Goal: Information Seeking & Learning: Learn about a topic

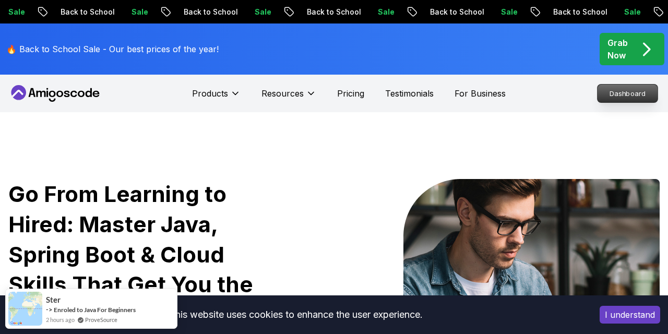
click at [644, 96] on p "Dashboard" at bounding box center [628, 94] width 60 height 18
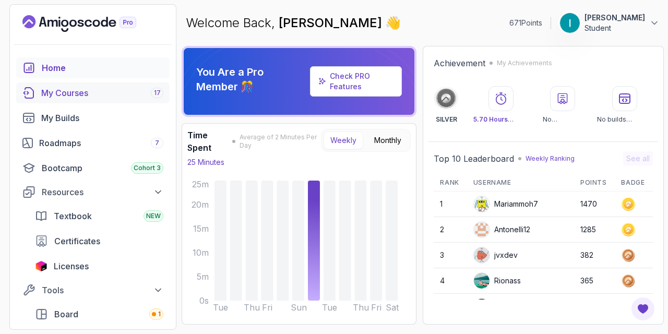
click at [65, 91] on div "My Courses 17" at bounding box center [102, 93] width 122 height 13
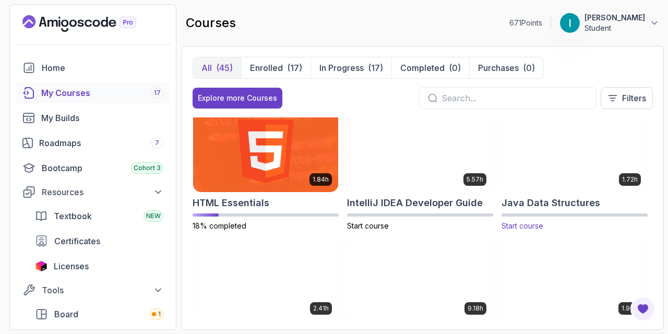
scroll to position [516, 0]
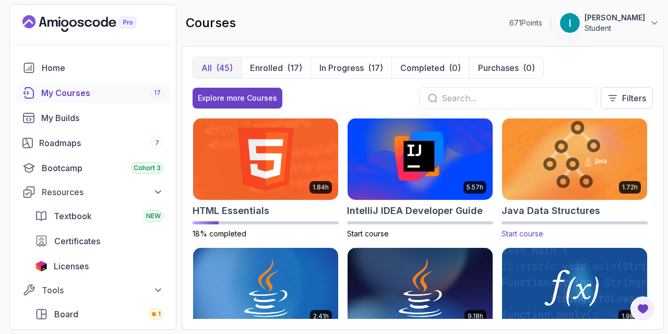
click at [584, 182] on img at bounding box center [575, 158] width 152 height 85
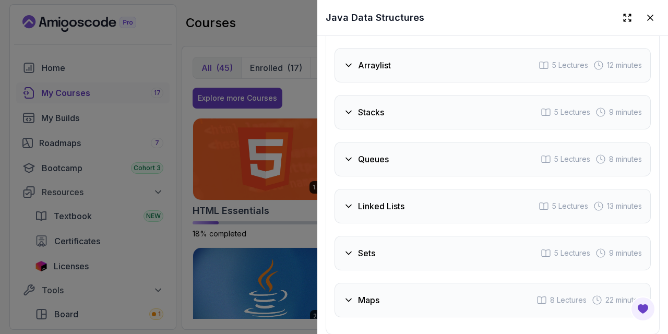
scroll to position [2057, 0]
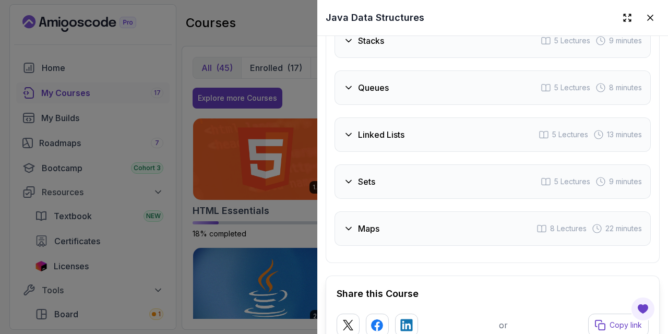
click at [412, 234] on div "Maps 8 Lectures 22 minutes" at bounding box center [493, 228] width 316 height 34
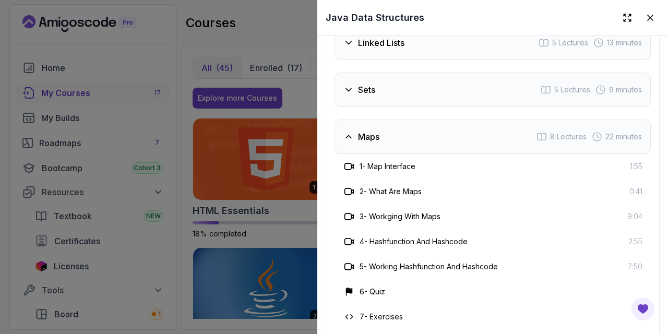
scroll to position [2050, 0]
click at [239, 132] on div at bounding box center [334, 167] width 668 height 334
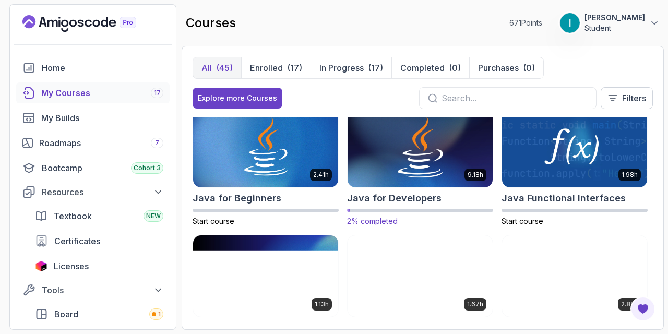
scroll to position [665, 0]
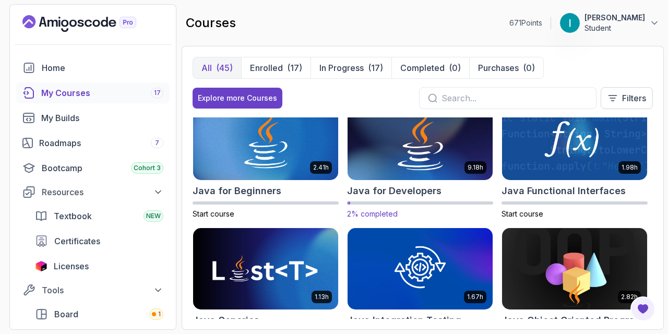
click at [387, 167] on img at bounding box center [420, 139] width 152 height 85
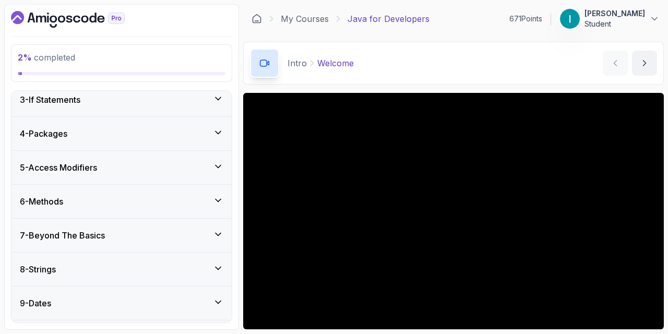
scroll to position [163, 0]
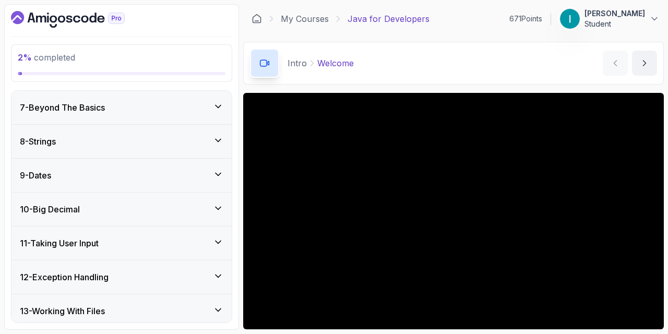
click at [160, 172] on div "9 - Dates" at bounding box center [122, 175] width 204 height 13
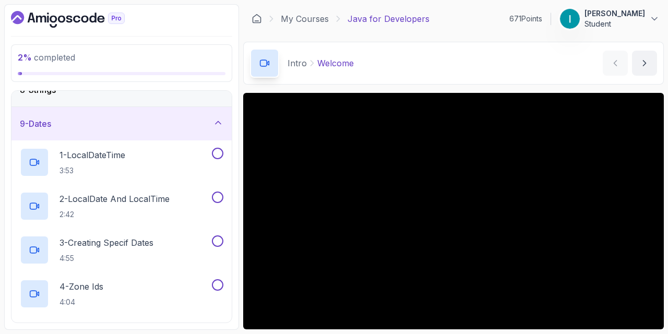
scroll to position [253, 0]
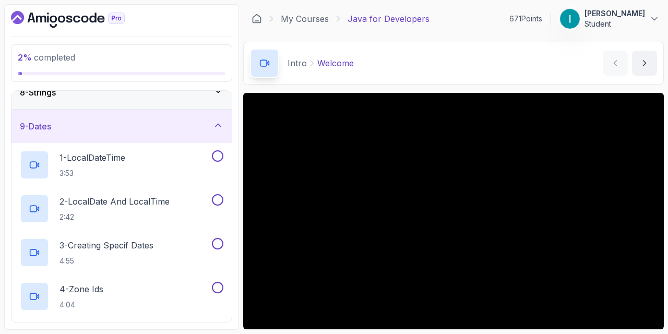
click at [176, 133] on div "9 - Dates" at bounding box center [121, 126] width 220 height 33
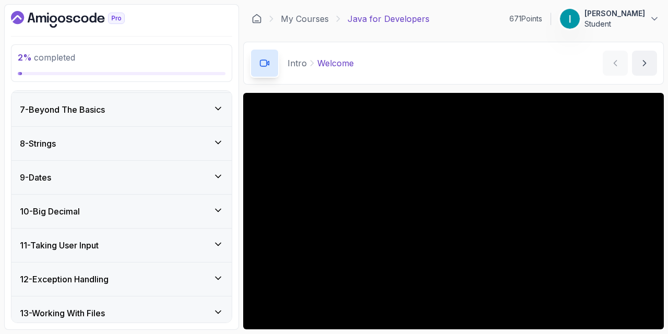
scroll to position [198, 0]
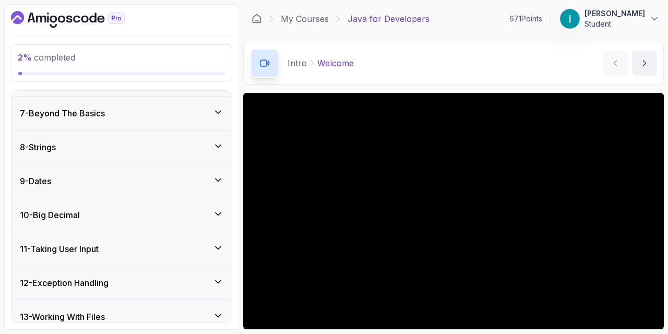
click at [152, 148] on div "8 - Strings" at bounding box center [122, 147] width 204 height 13
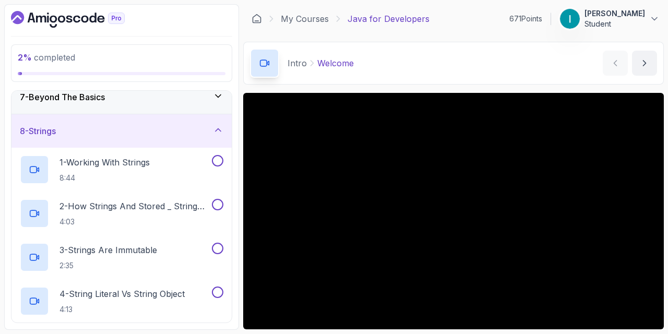
scroll to position [213, 0]
click at [152, 148] on div "8 - Strings" at bounding box center [121, 131] width 220 height 33
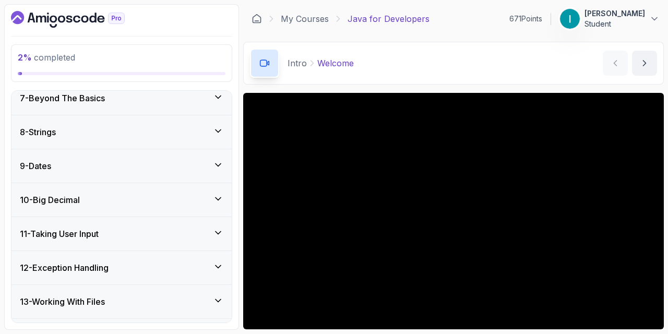
scroll to position [154, 0]
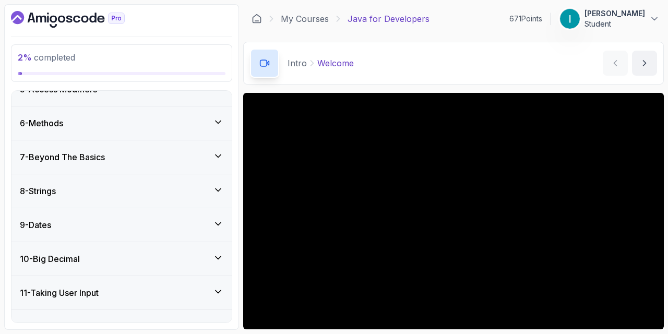
click at [149, 167] on div "7 - Beyond The Basics" at bounding box center [121, 156] width 220 height 33
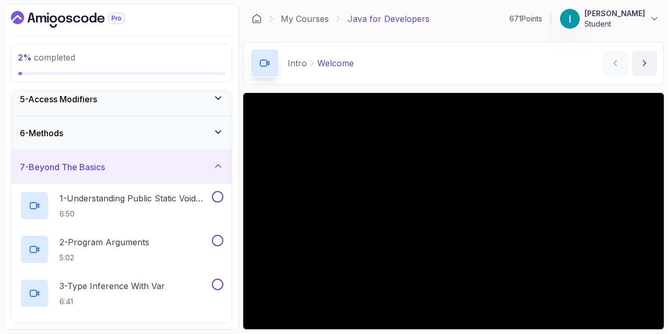
scroll to position [143, 0]
click at [149, 168] on div "7 - Beyond The Basics" at bounding box center [122, 168] width 204 height 13
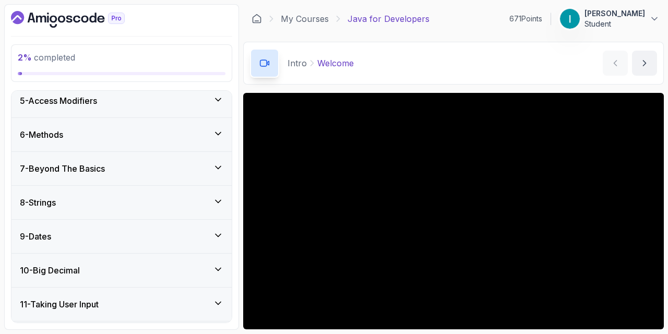
click at [149, 168] on div "7 - Beyond The Basics" at bounding box center [122, 168] width 204 height 13
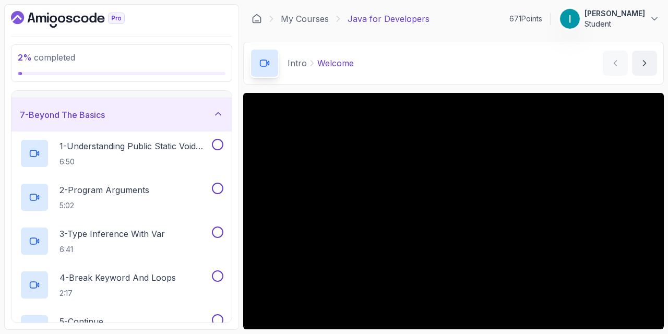
scroll to position [197, 0]
click at [192, 125] on div "7 - Beyond The Basics" at bounding box center [121, 114] width 220 height 33
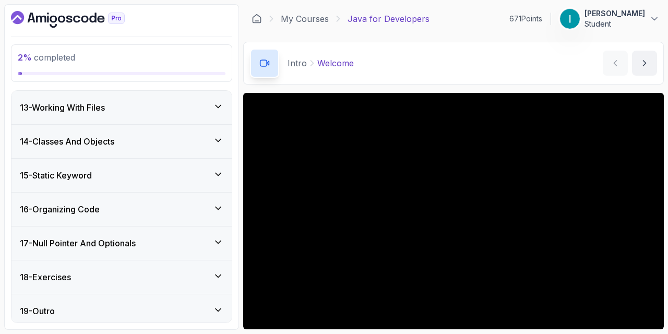
scroll to position [413, 0]
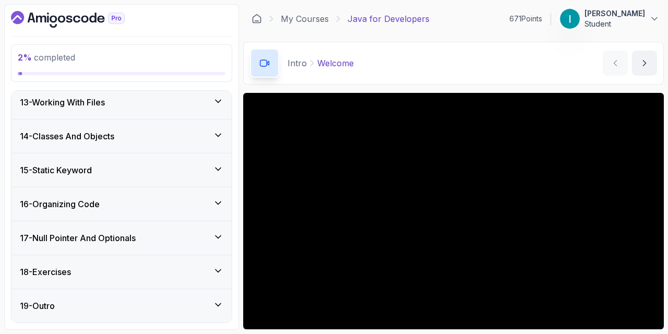
click at [156, 235] on div "17 - Null Pointer And Optionals" at bounding box center [122, 238] width 204 height 13
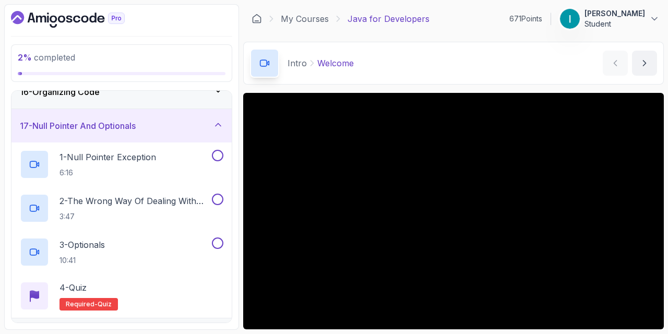
scroll to position [526, 0]
click at [180, 127] on div "17 - Null Pointer And Optionals" at bounding box center [122, 125] width 204 height 13
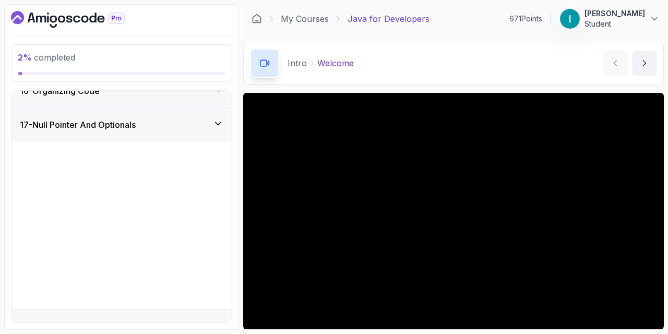
scroll to position [413, 0]
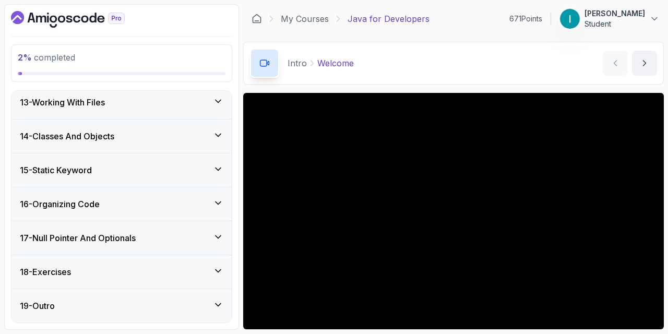
click at [105, 266] on div "18 - Exercises" at bounding box center [122, 272] width 204 height 13
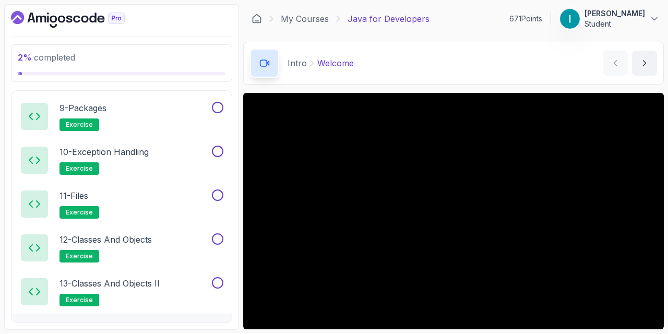
scroll to position [983, 0]
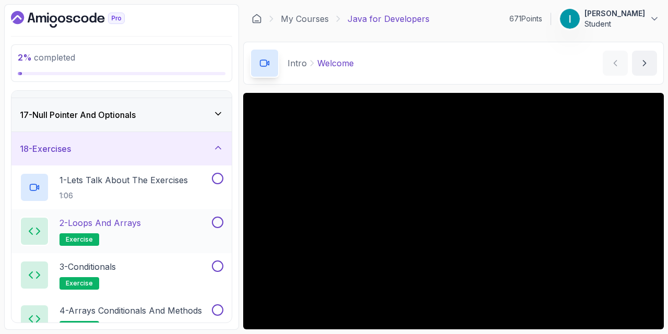
click at [163, 150] on div "18 - Exercises" at bounding box center [122, 149] width 204 height 13
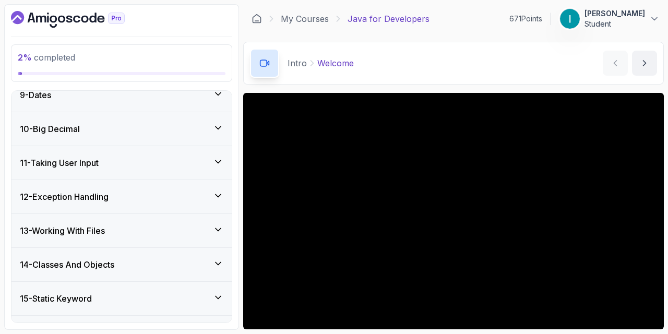
scroll to position [284, 0]
click at [152, 168] on div "11 - Taking User Input" at bounding box center [122, 163] width 204 height 13
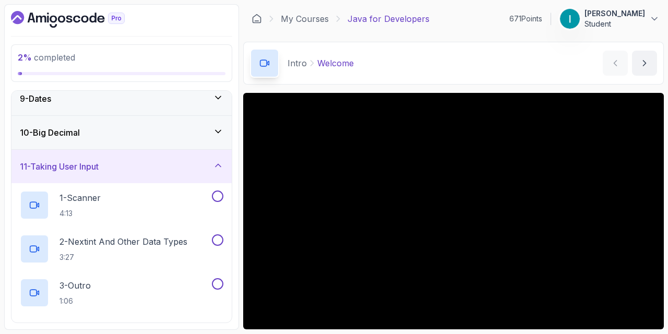
scroll to position [265, 0]
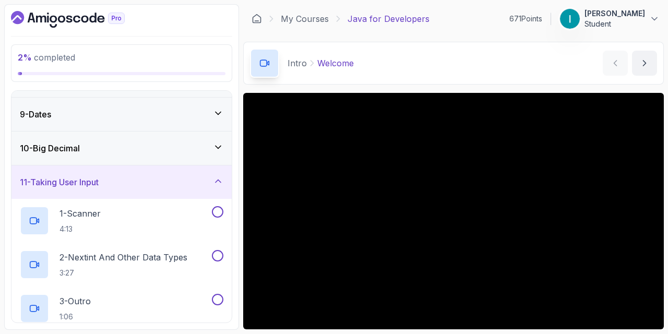
click at [141, 188] on div "11 - Taking User Input" at bounding box center [122, 182] width 204 height 13
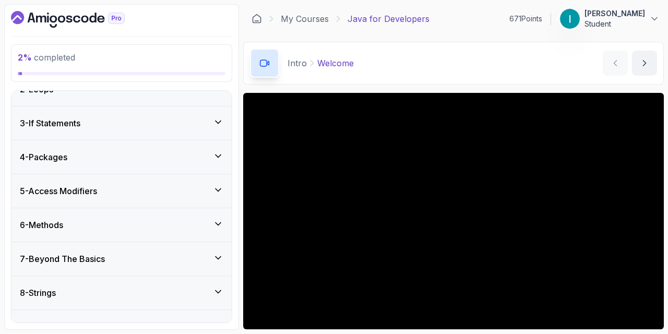
scroll to position [50, 0]
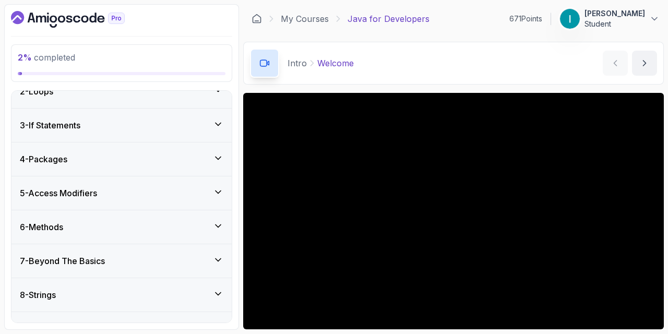
click at [134, 202] on div "5 - Access Modifiers" at bounding box center [121, 192] width 220 height 33
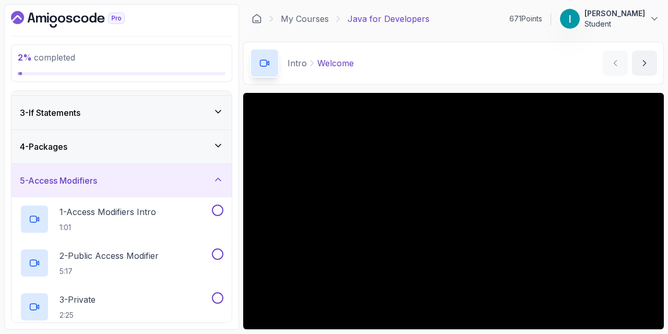
scroll to position [36, 0]
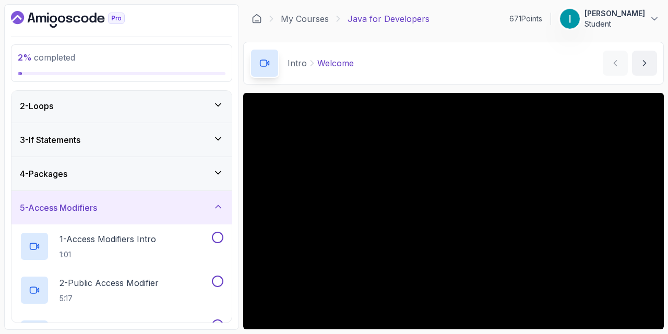
click at [134, 202] on div "5 - Access Modifiers" at bounding box center [122, 208] width 204 height 13
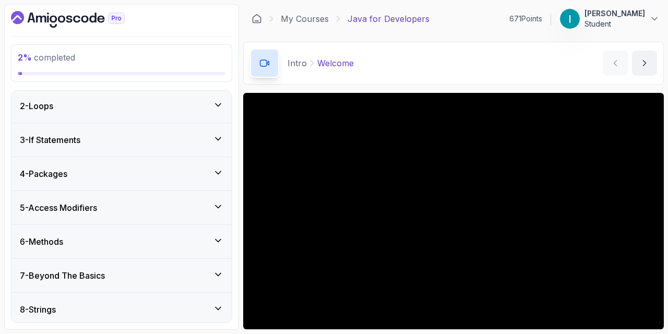
scroll to position [0, 0]
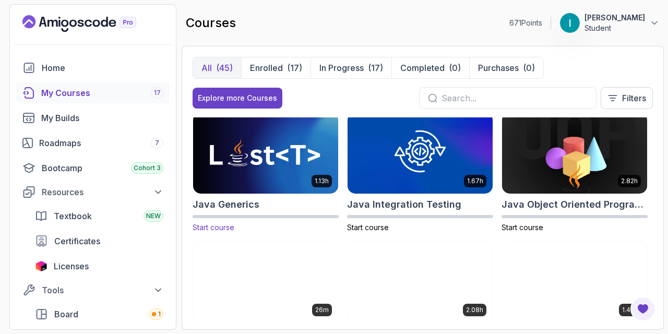
scroll to position [782, 0]
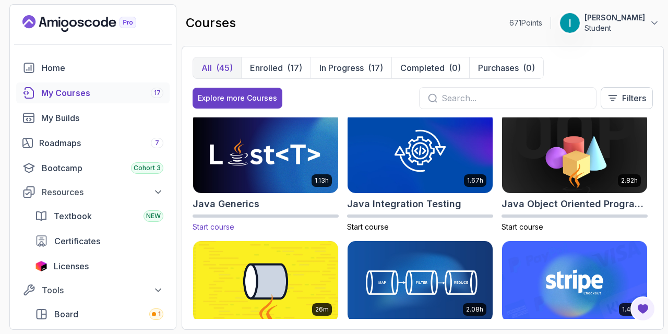
click at [224, 199] on h2 "Java Generics" at bounding box center [226, 204] width 67 height 15
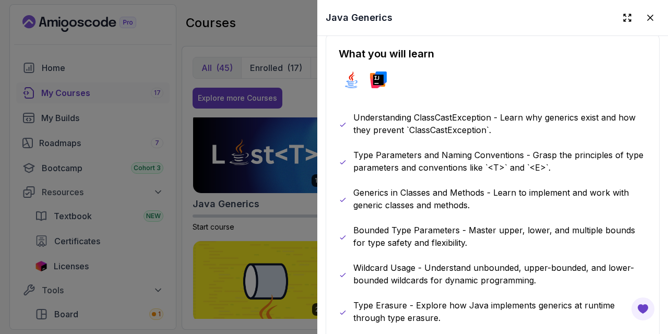
scroll to position [528, 0]
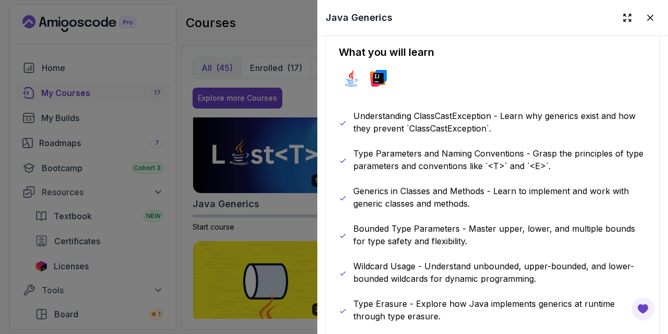
click at [276, 157] on div at bounding box center [334, 167] width 668 height 334
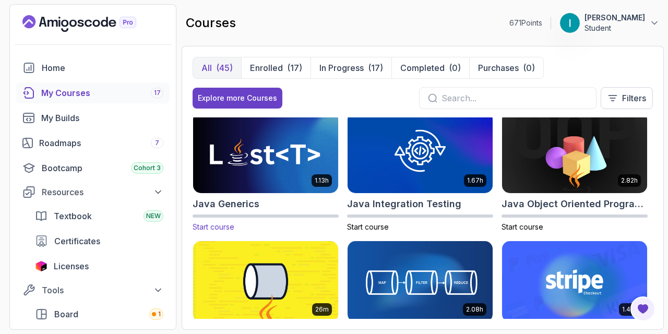
click at [214, 204] on h2 "Java Generics" at bounding box center [226, 204] width 67 height 15
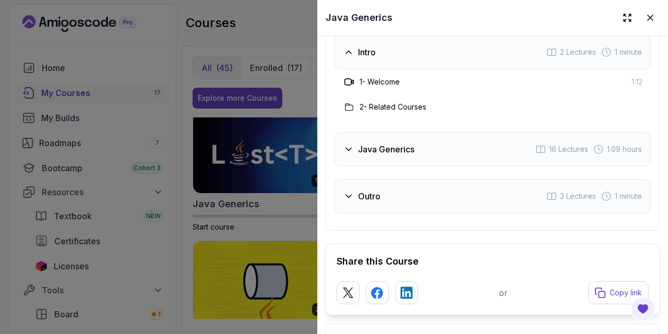
scroll to position [1691, 0]
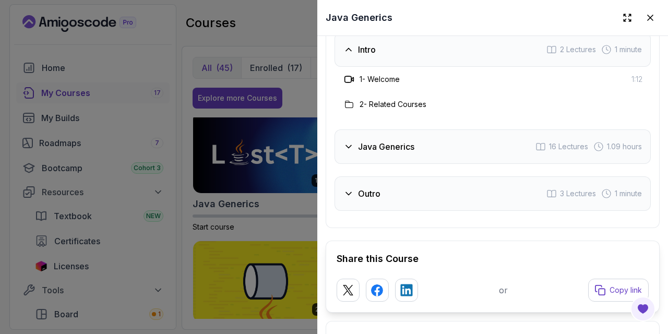
click at [481, 148] on div "Java Generics 16 Lectures 1.09 hours" at bounding box center [493, 146] width 316 height 34
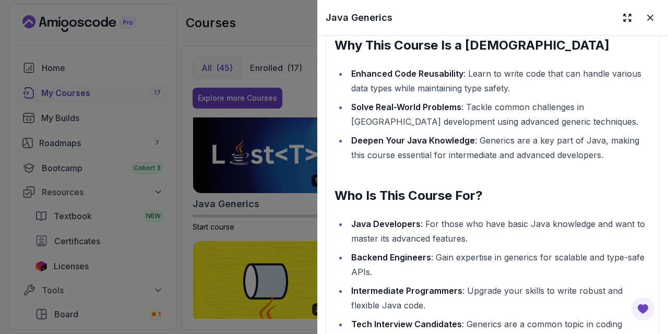
scroll to position [985, 0]
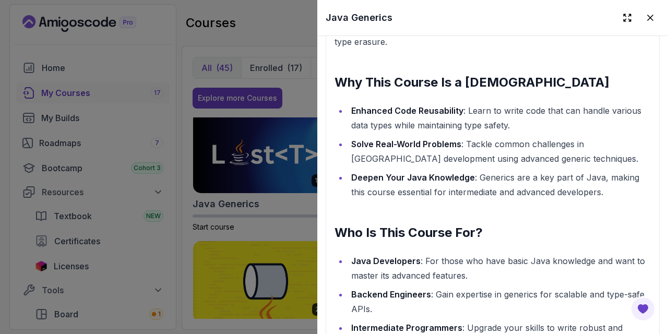
click at [283, 175] on div at bounding box center [334, 167] width 668 height 334
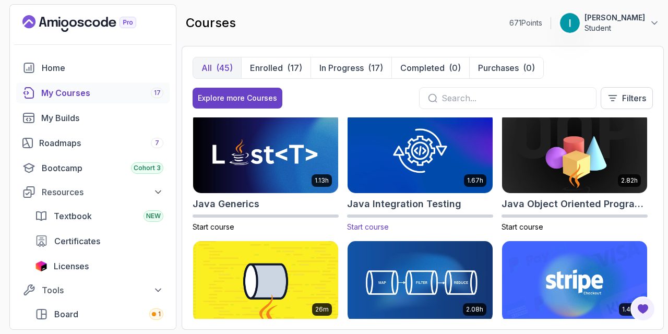
click at [401, 207] on h2 "Java Integration Testing" at bounding box center [404, 204] width 114 height 15
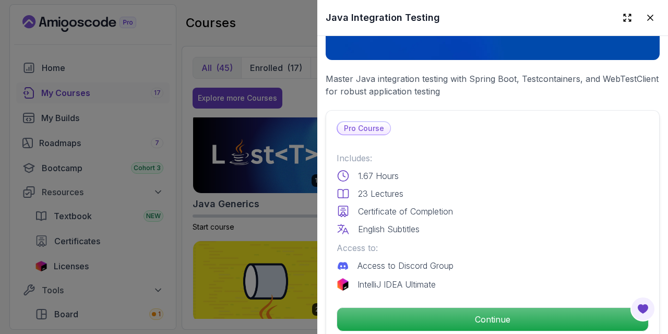
scroll to position [173, 0]
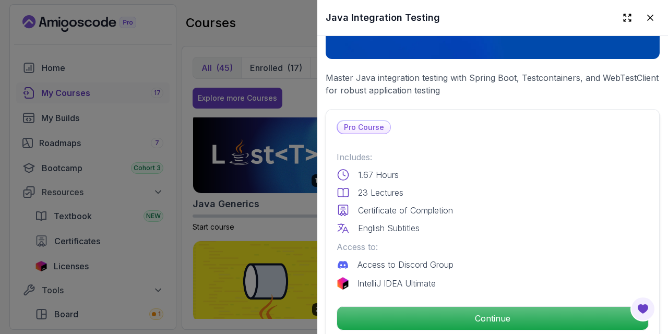
click at [168, 102] on div at bounding box center [334, 167] width 668 height 334
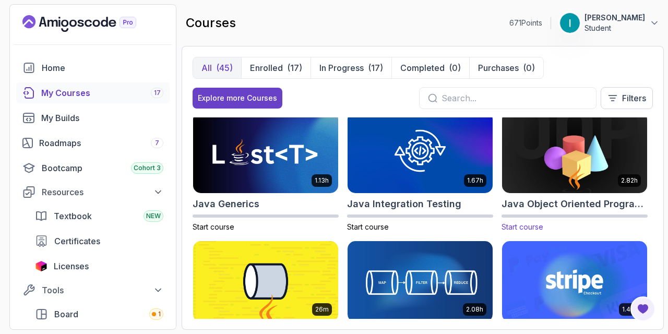
scroll to position [800, 0]
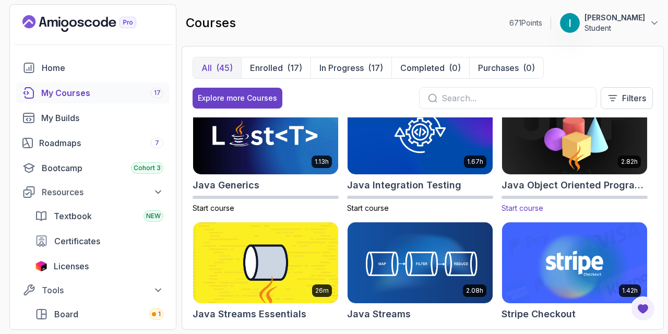
click at [547, 187] on h2 "Java Object Oriented Programming" at bounding box center [575, 185] width 146 height 15
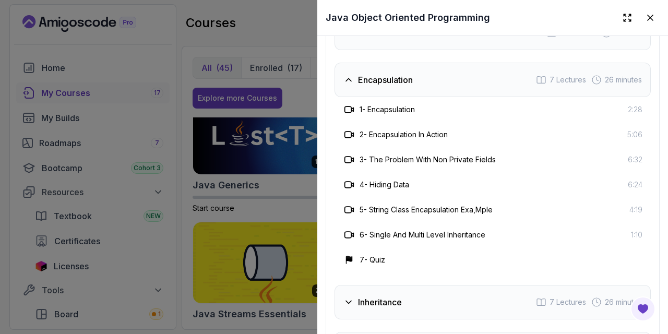
scroll to position [1794, 0]
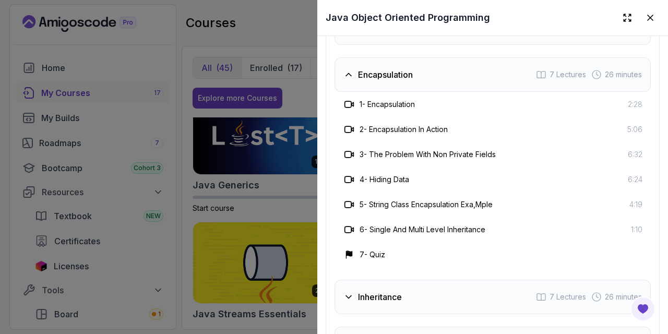
click at [439, 79] on div "Encapsulation 7 Lectures 26 minutes" at bounding box center [493, 74] width 316 height 34
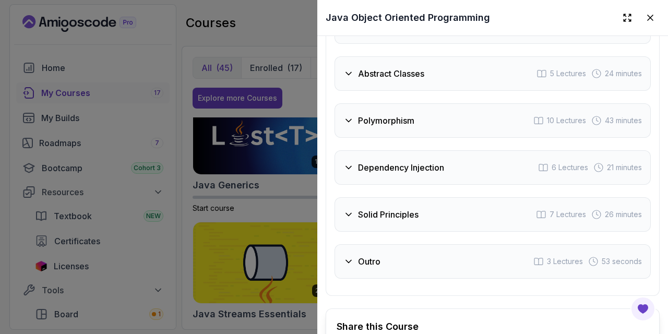
scroll to position [1925, 0]
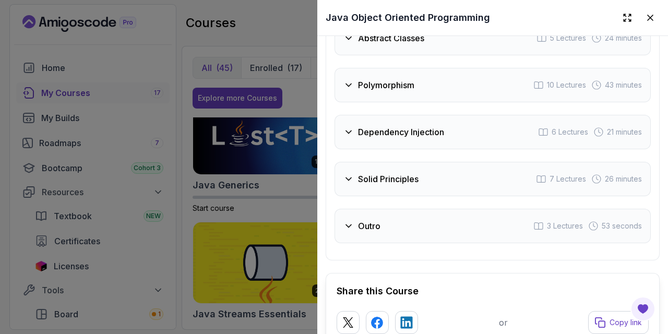
click at [404, 176] on h3 "Solid Principles" at bounding box center [388, 179] width 61 height 13
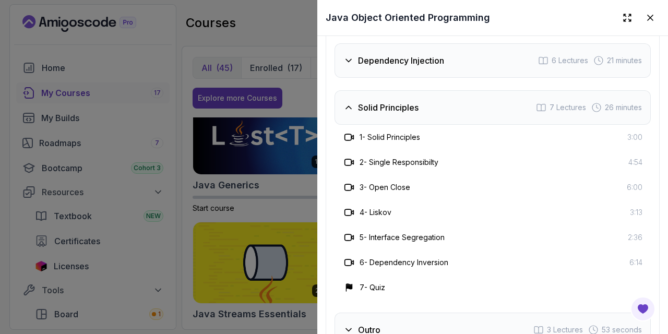
scroll to position [1954, 0]
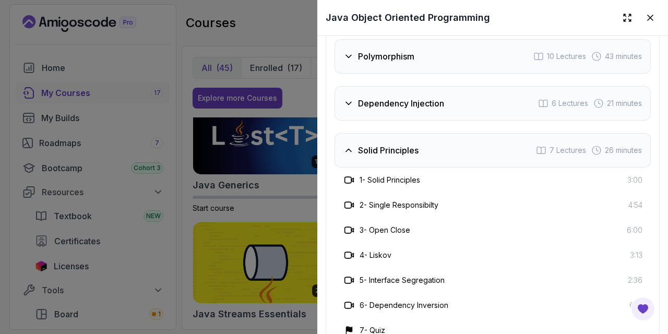
click at [403, 160] on div "Solid Principles 7 Lectures 26 minutes" at bounding box center [493, 150] width 316 height 34
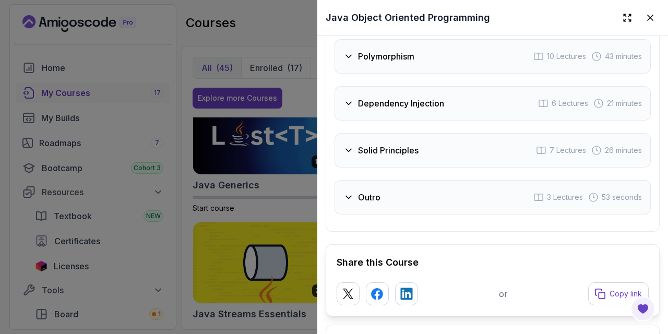
click at [419, 104] on h3 "Dependency Injection" at bounding box center [401, 103] width 86 height 13
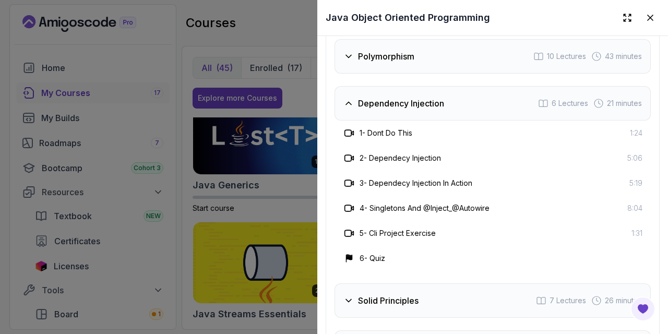
click at [277, 121] on div at bounding box center [334, 167] width 668 height 334
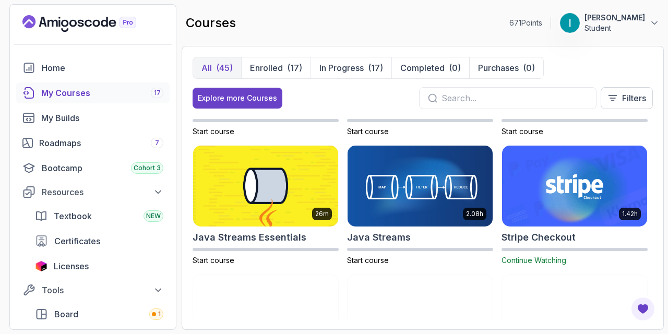
scroll to position [877, 0]
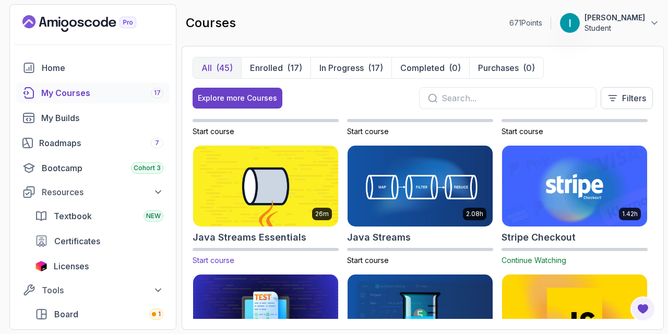
click at [265, 200] on img at bounding box center [266, 186] width 152 height 85
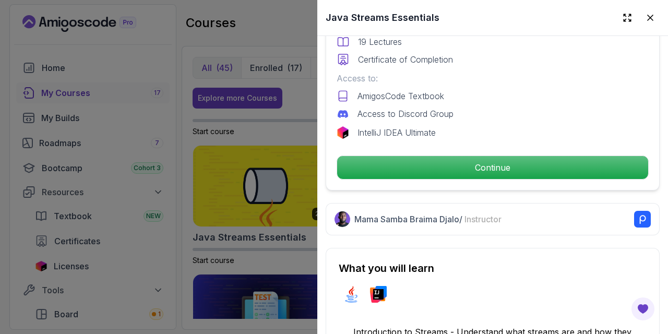
scroll to position [313, 0]
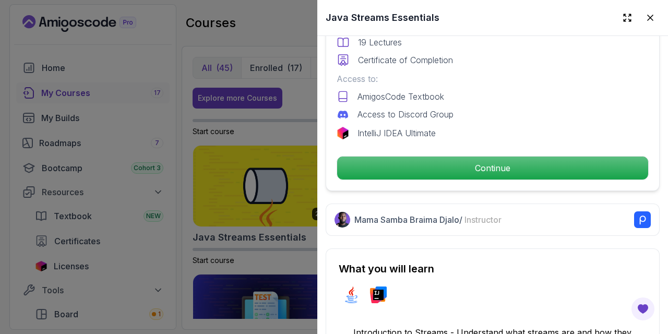
click at [510, 181] on div "Free Course Includes: 26 Minutes 19 Lectures Certificate of Completion Access t…" at bounding box center [493, 74] width 334 height 234
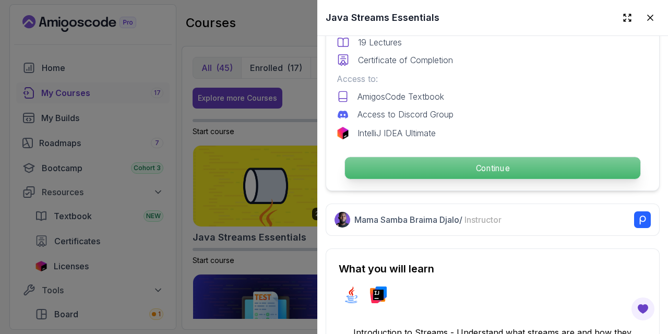
click at [503, 172] on p "Continue" at bounding box center [492, 168] width 295 height 22
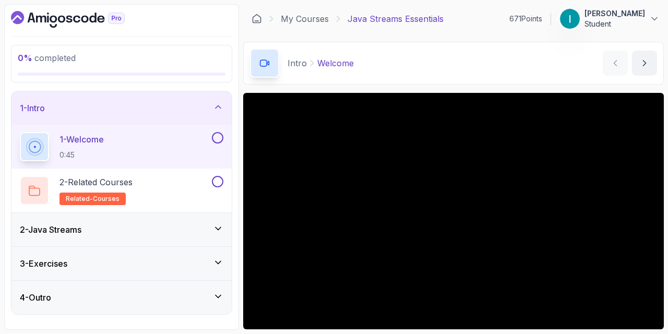
click at [121, 112] on div "1 - Intro" at bounding box center [122, 108] width 204 height 13
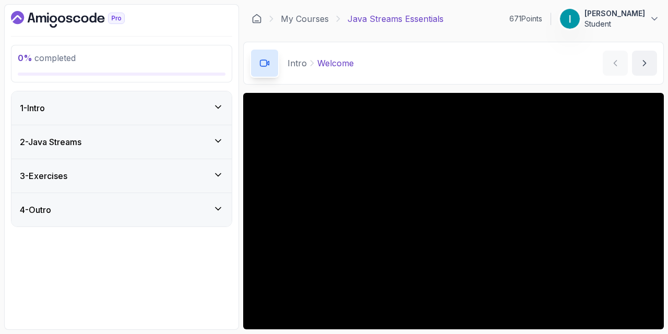
click at [108, 140] on div "2 - Java Streams" at bounding box center [122, 142] width 204 height 13
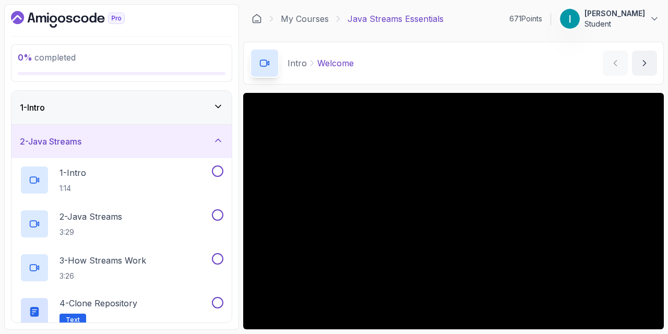
click at [98, 145] on div "2 - Java Streams" at bounding box center [122, 141] width 204 height 13
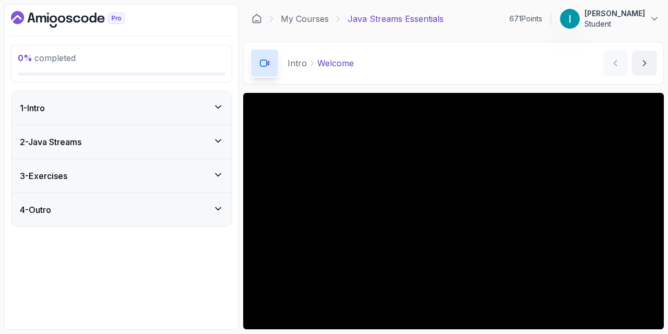
click at [91, 143] on div "2 - Java Streams" at bounding box center [122, 142] width 204 height 13
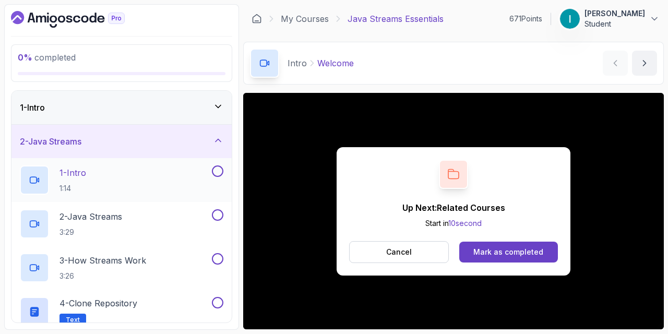
click at [119, 180] on div "1 - Intro 1:14" at bounding box center [115, 179] width 190 height 29
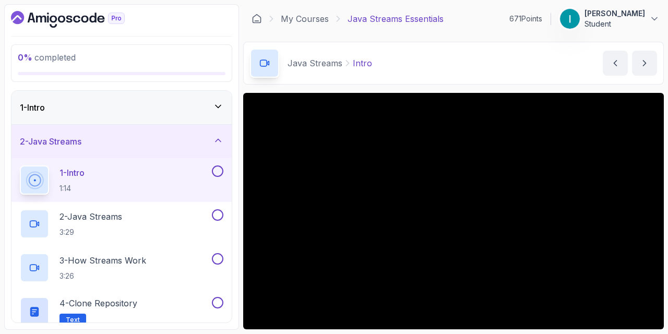
click at [218, 170] on button at bounding box center [217, 170] width 11 height 11
click at [139, 216] on div "2 - Java Streams 3:29" at bounding box center [115, 223] width 190 height 29
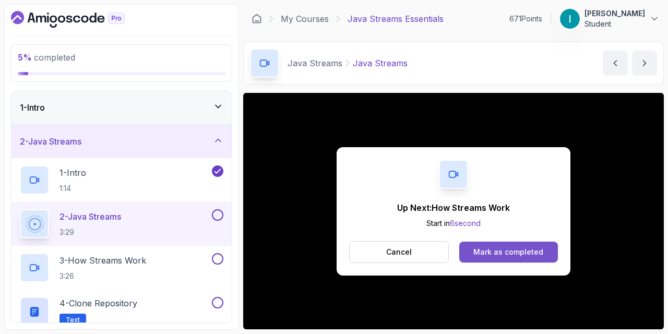
click at [514, 255] on div "Mark as completed" at bounding box center [509, 252] width 70 height 10
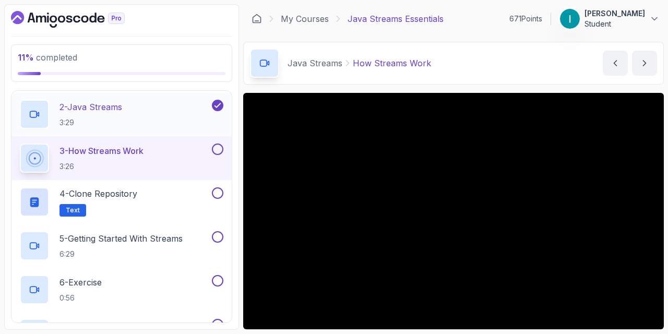
scroll to position [111, 0]
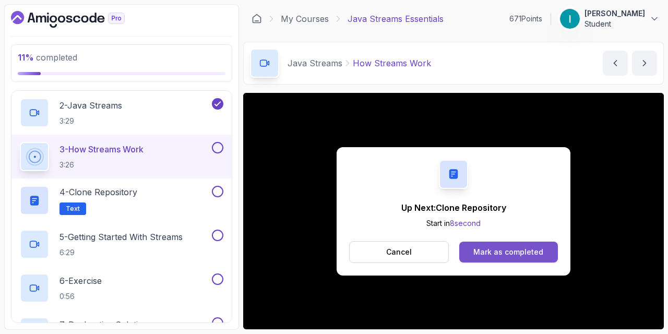
click at [507, 251] on div "Mark as completed" at bounding box center [509, 252] width 70 height 10
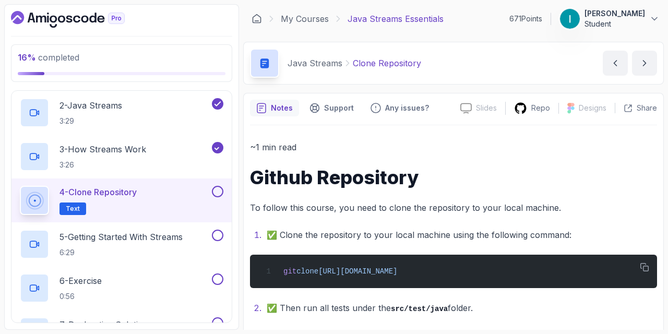
scroll to position [11, 0]
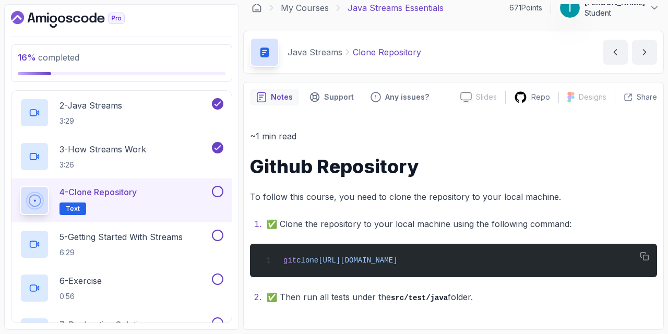
click at [217, 194] on button at bounding box center [217, 191] width 11 height 11
click at [146, 249] on p "6:29" at bounding box center [121, 252] width 123 height 10
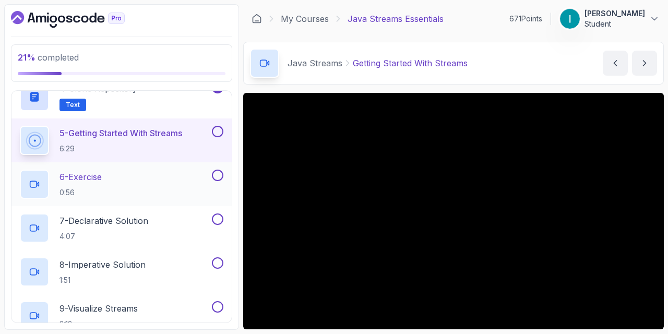
click at [133, 175] on div "6 - Exercise 0:56" at bounding box center [115, 184] width 190 height 29
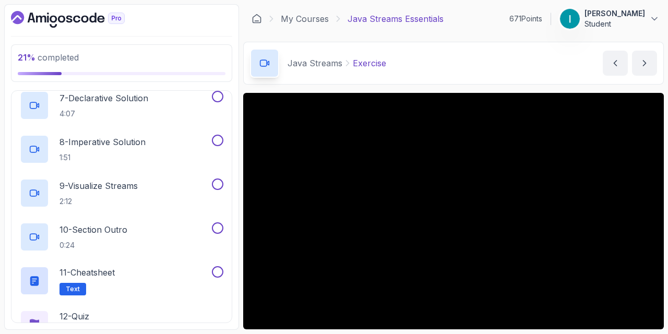
scroll to position [430, 0]
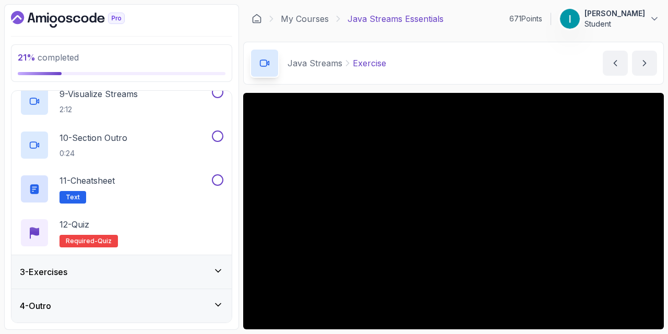
click at [200, 276] on div "3 - Exercises" at bounding box center [122, 272] width 204 height 13
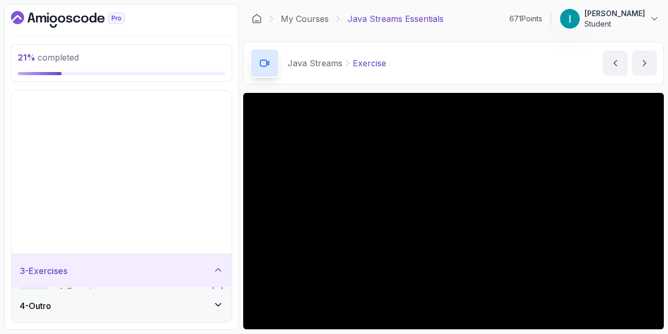
scroll to position [0, 0]
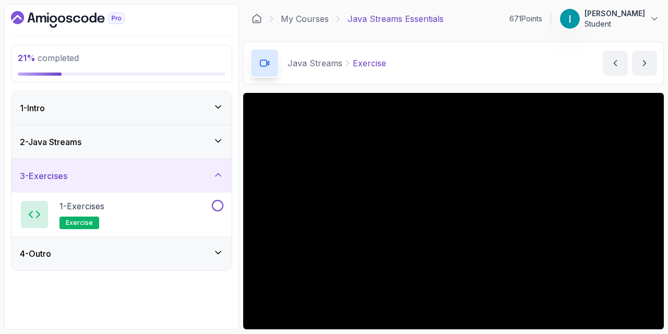
click at [209, 173] on div "3 - Exercises" at bounding box center [122, 176] width 204 height 13
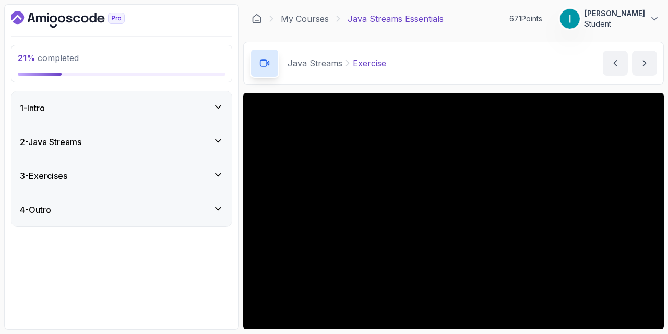
click at [202, 151] on div "2 - Java Streams" at bounding box center [121, 141] width 220 height 33
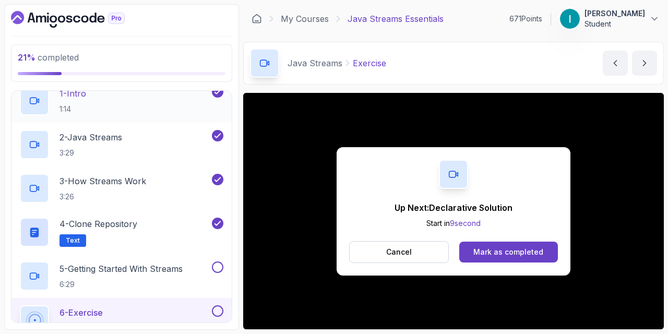
scroll to position [80, 0]
click at [213, 265] on button at bounding box center [217, 266] width 11 height 11
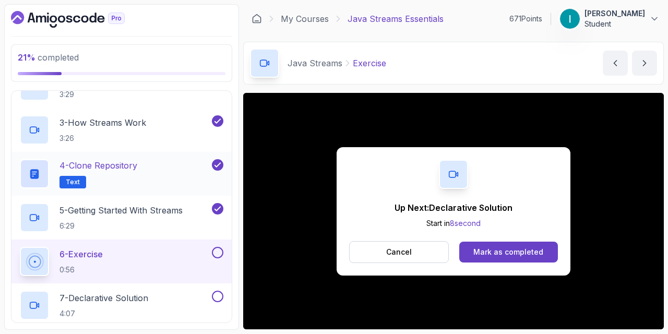
scroll to position [163, 0]
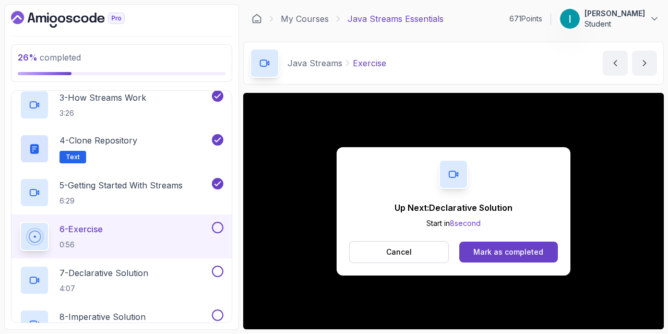
click at [223, 229] on button at bounding box center [217, 227] width 11 height 11
click at [158, 270] on div "7 - Declarative Solution 4:07" at bounding box center [115, 280] width 190 height 29
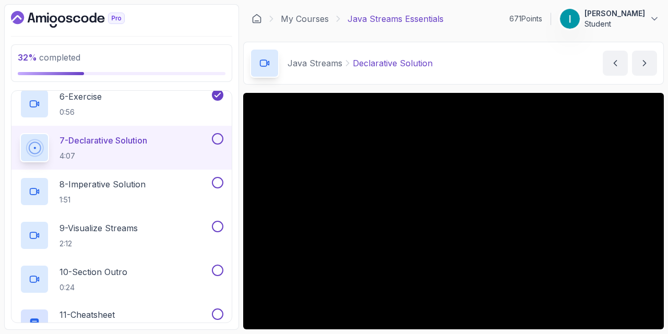
scroll to position [295, 0]
click at [154, 194] on div "8 - Imperative Solution 1:51" at bounding box center [115, 191] width 190 height 29
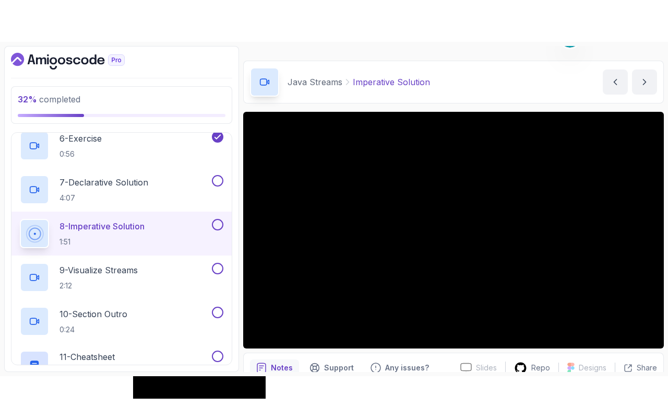
scroll to position [29, 0]
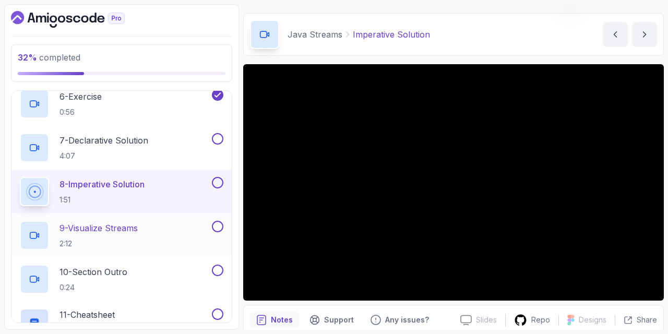
click at [122, 231] on p "9 - Visualize Streams" at bounding box center [99, 228] width 78 height 13
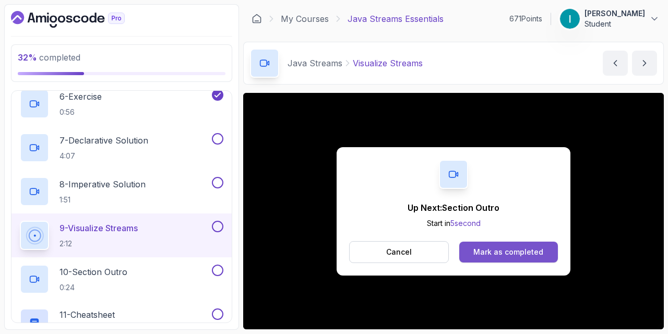
click at [523, 251] on div "Mark as completed" at bounding box center [509, 252] width 70 height 10
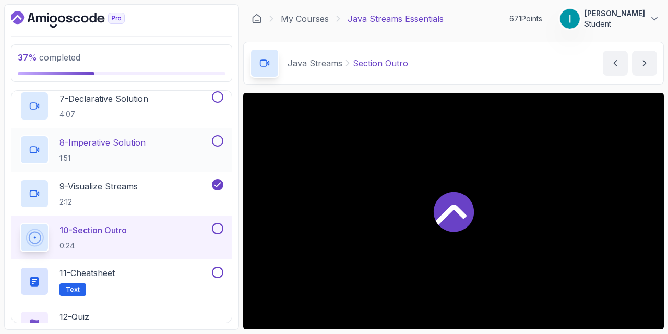
scroll to position [341, 0]
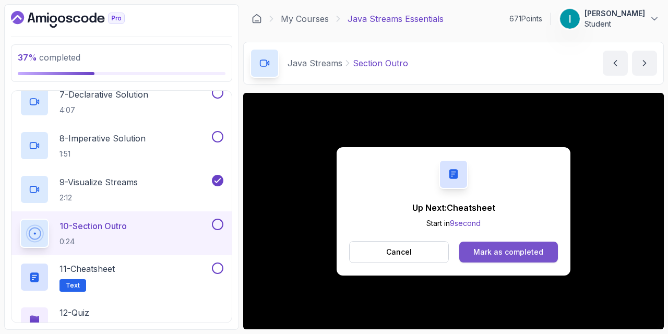
click at [484, 257] on div "Mark as completed" at bounding box center [509, 252] width 70 height 10
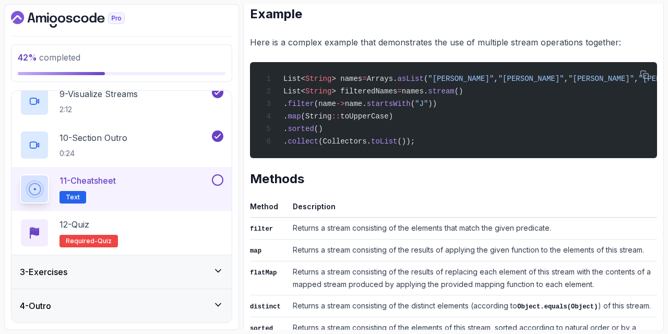
scroll to position [195, 0]
